Goal: Check status: Check status

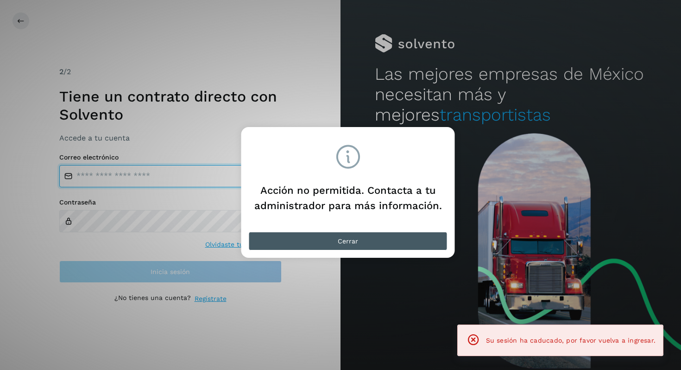
type input "****"
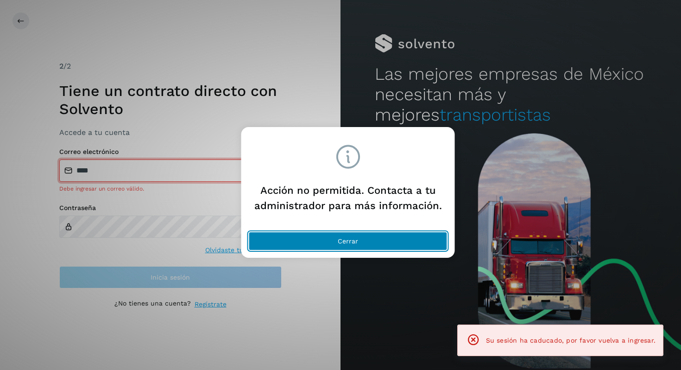
click at [349, 248] on button "Cerrar" at bounding box center [348, 241] width 199 height 19
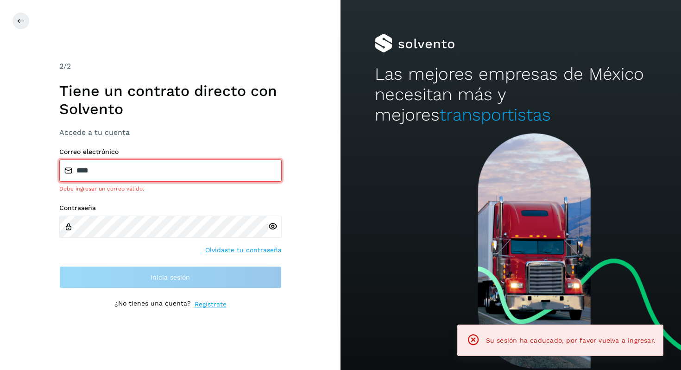
click at [162, 168] on input "****" at bounding box center [170, 170] width 222 height 22
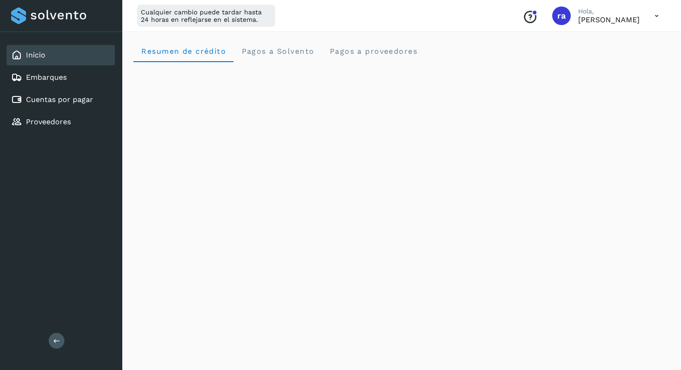
scroll to position [526, 0]
click at [33, 62] on div "Inicio" at bounding box center [60, 55] width 108 height 20
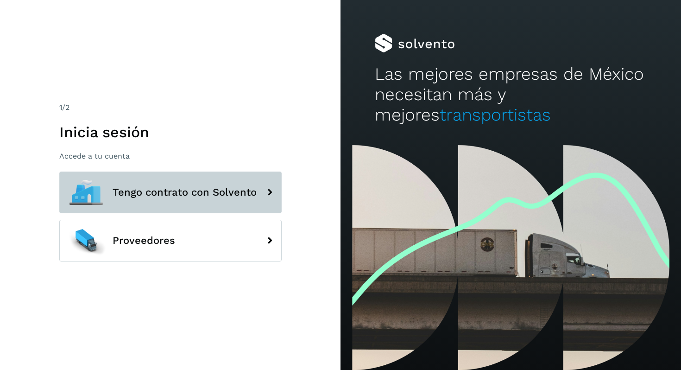
click at [173, 198] on button "Tengo contrato con Solvento" at bounding box center [170, 192] width 222 height 42
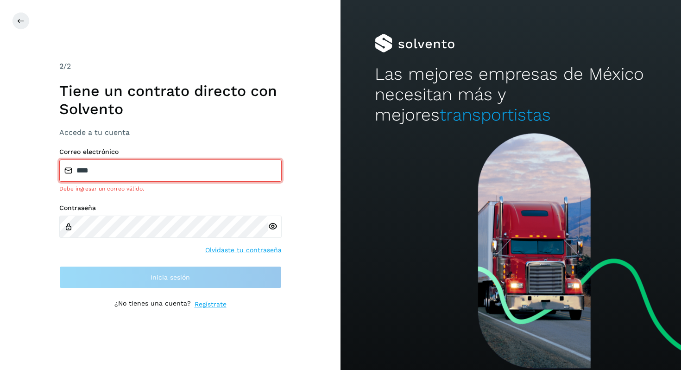
click at [128, 172] on input "****" at bounding box center [170, 170] width 222 height 22
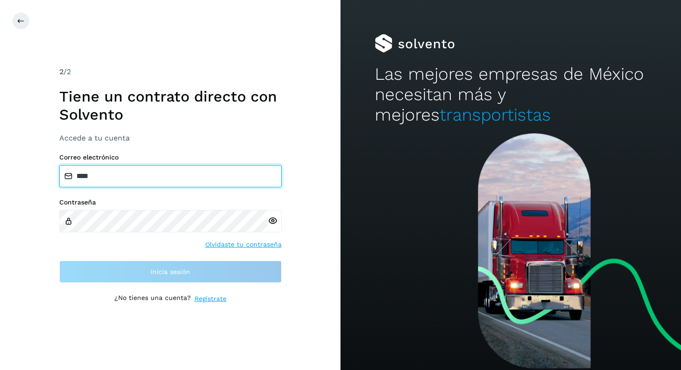
click at [128, 172] on input "****" at bounding box center [170, 176] width 222 height 22
type input "**********"
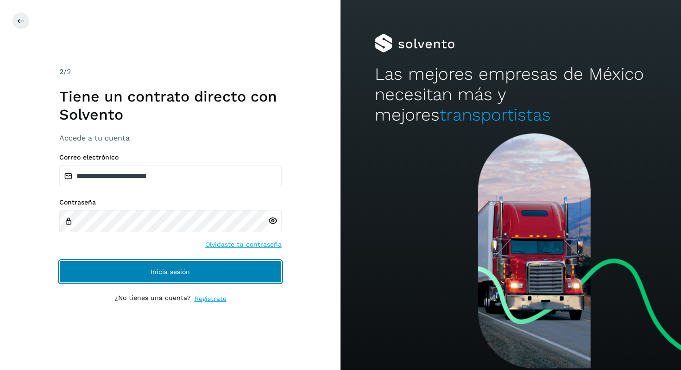
click at [149, 276] on button "Inicia sesión" at bounding box center [170, 271] width 222 height 22
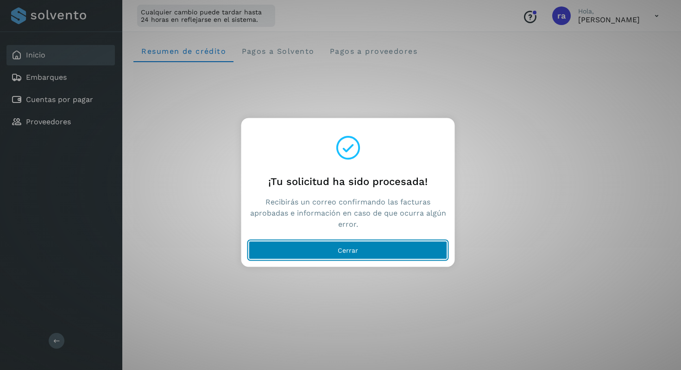
click at [312, 251] on button "Cerrar" at bounding box center [348, 250] width 199 height 19
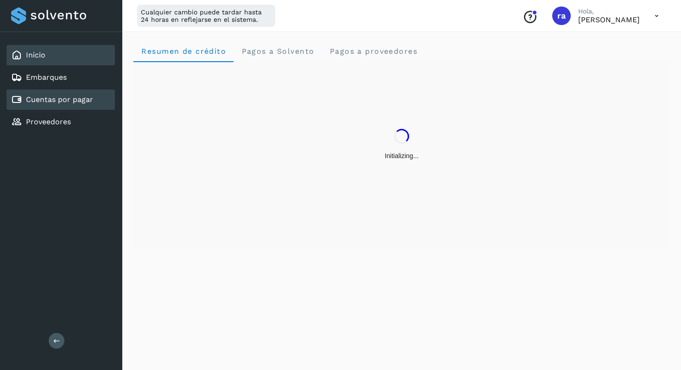
click at [69, 98] on link "Cuentas por pagar" at bounding box center [59, 99] width 67 height 9
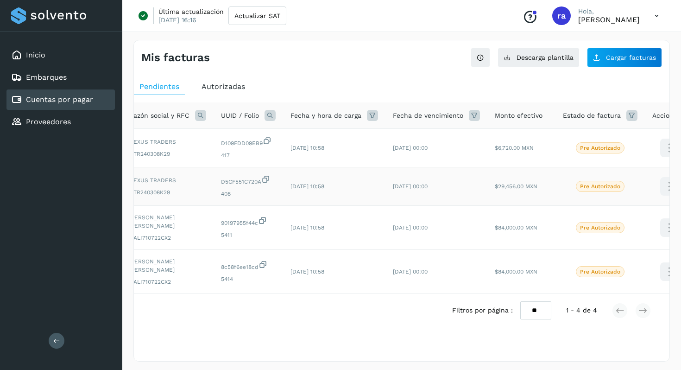
scroll to position [0, 69]
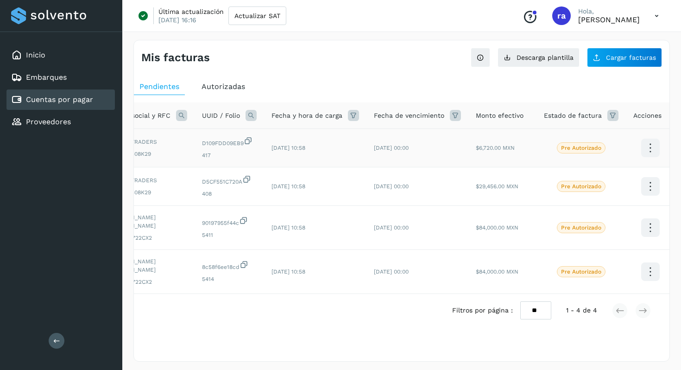
click at [645, 145] on icon at bounding box center [650, 148] width 22 height 22
click at [645, 145] on button "Ver Detalle" at bounding box center [604, 139] width 110 height 18
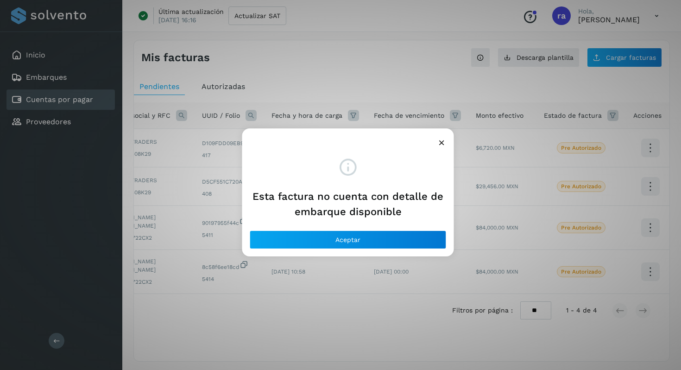
click at [444, 141] on icon at bounding box center [442, 143] width 10 height 10
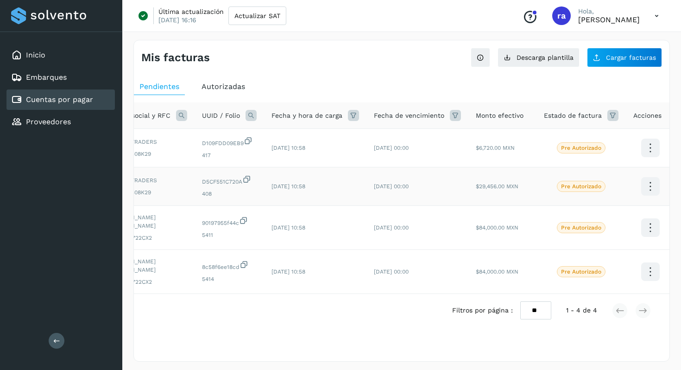
scroll to position [0, 0]
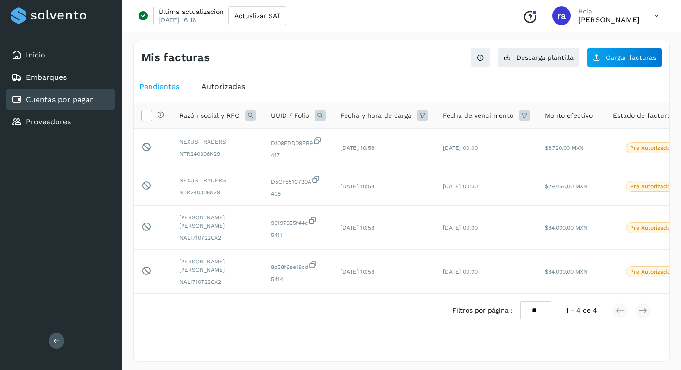
click at [220, 90] on span "Autorizadas" at bounding box center [224, 86] width 44 height 9
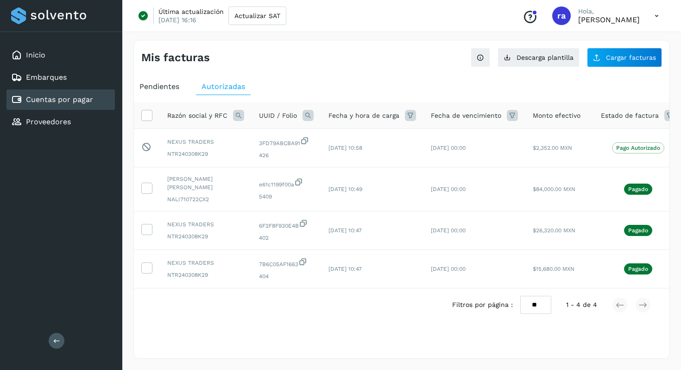
click at [147, 85] on span "Pendientes" at bounding box center [159, 86] width 40 height 9
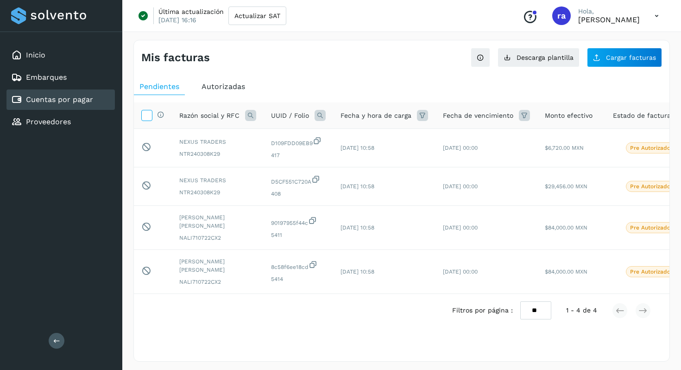
click at [151, 117] on icon at bounding box center [147, 115] width 10 height 10
click at [151, 112] on icon at bounding box center [147, 115] width 10 height 10
click at [62, 54] on div "Inicio" at bounding box center [60, 55] width 108 height 20
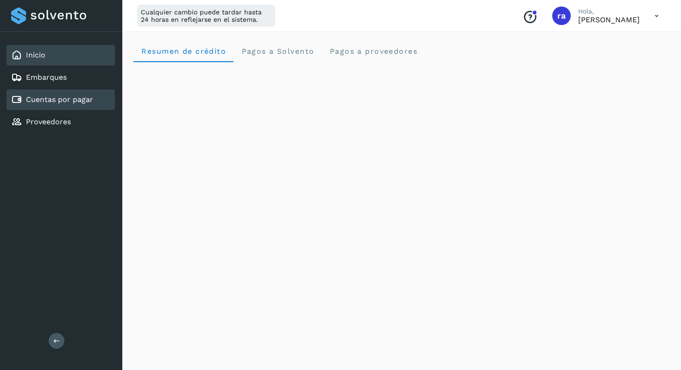
click at [44, 100] on link "Cuentas por pagar" at bounding box center [59, 99] width 67 height 9
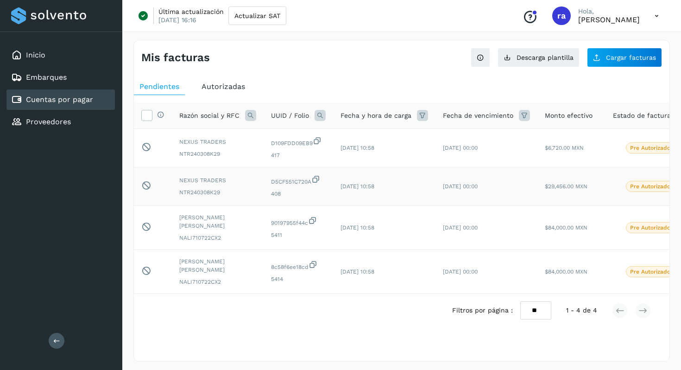
scroll to position [0, 69]
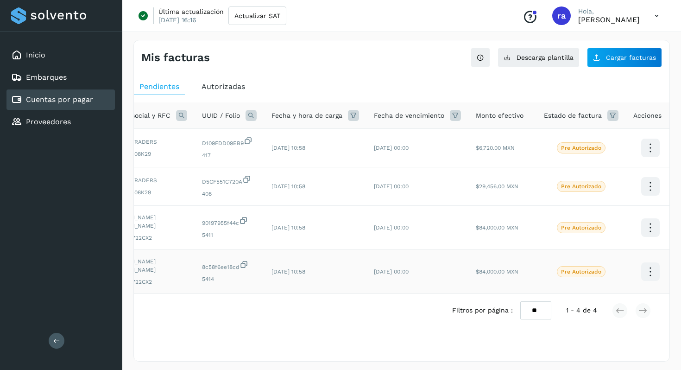
click at [642, 261] on icon at bounding box center [650, 272] width 22 height 22
click at [602, 224] on button "Ver Detalle" at bounding box center [604, 231] width 110 height 18
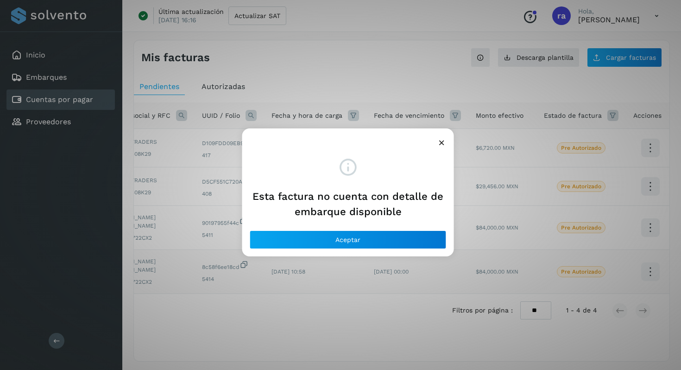
click at [442, 141] on icon at bounding box center [442, 143] width 10 height 10
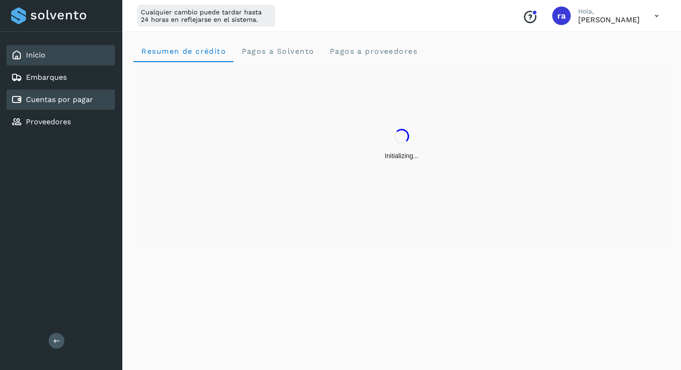
click at [64, 58] on div "Inicio" at bounding box center [60, 55] width 108 height 20
click at [64, 108] on div "Cuentas por pagar" at bounding box center [60, 99] width 108 height 20
